Goal: Task Accomplishment & Management: Use online tool/utility

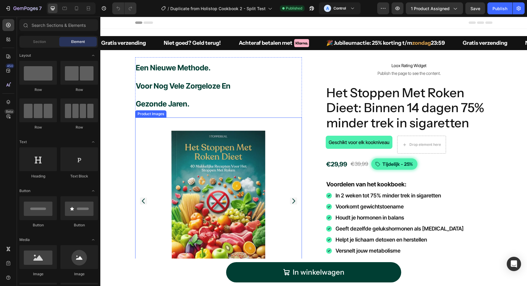
click at [211, 185] on img at bounding box center [218, 200] width 167 height 167
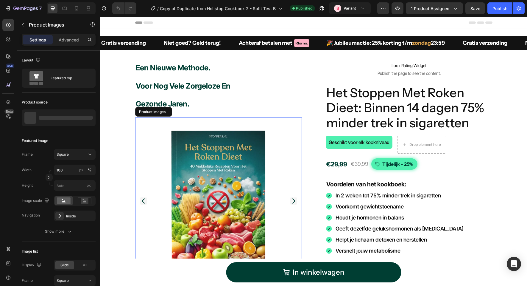
click at [204, 183] on img at bounding box center [218, 200] width 167 height 167
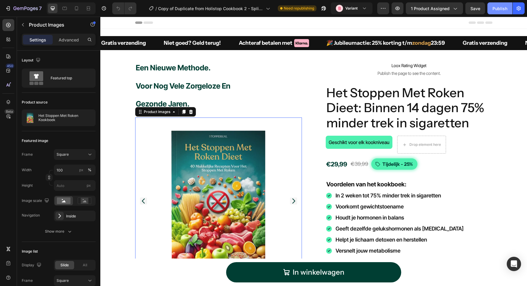
click at [494, 8] on div "Publish" at bounding box center [500, 8] width 15 height 6
click at [434, 7] on span "1 product assigned" at bounding box center [430, 8] width 39 height 6
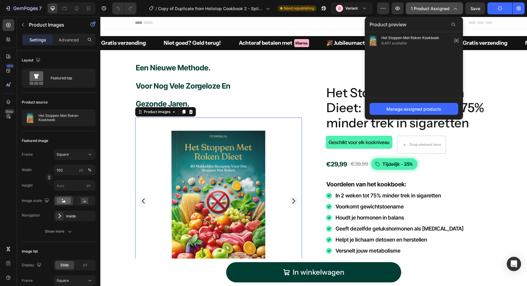
click at [434, 7] on span "1 product assigned" at bounding box center [430, 8] width 39 height 6
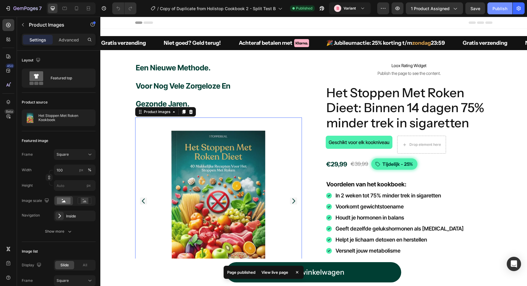
click at [503, 11] on div "Publish" at bounding box center [500, 8] width 15 height 6
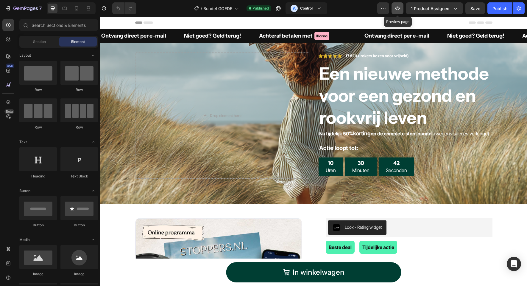
click at [398, 6] on icon "button" at bounding box center [398, 8] width 6 height 6
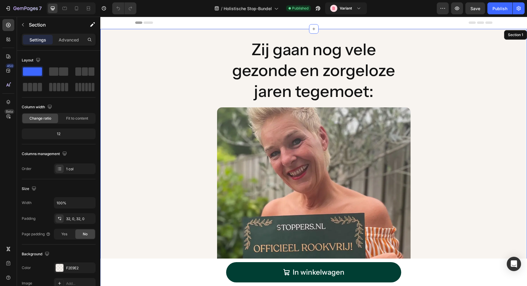
click at [426, 132] on div "Zij gaan nog vele gezonde en zorgeloze jaren tegemoet: Heading Image Image Imag…" at bounding box center [313, 173] width 427 height 271
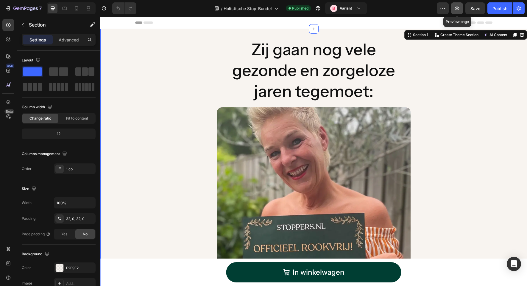
click at [459, 9] on icon "button" at bounding box center [457, 9] width 4 height 4
